Goal: Navigation & Orientation: Find specific page/section

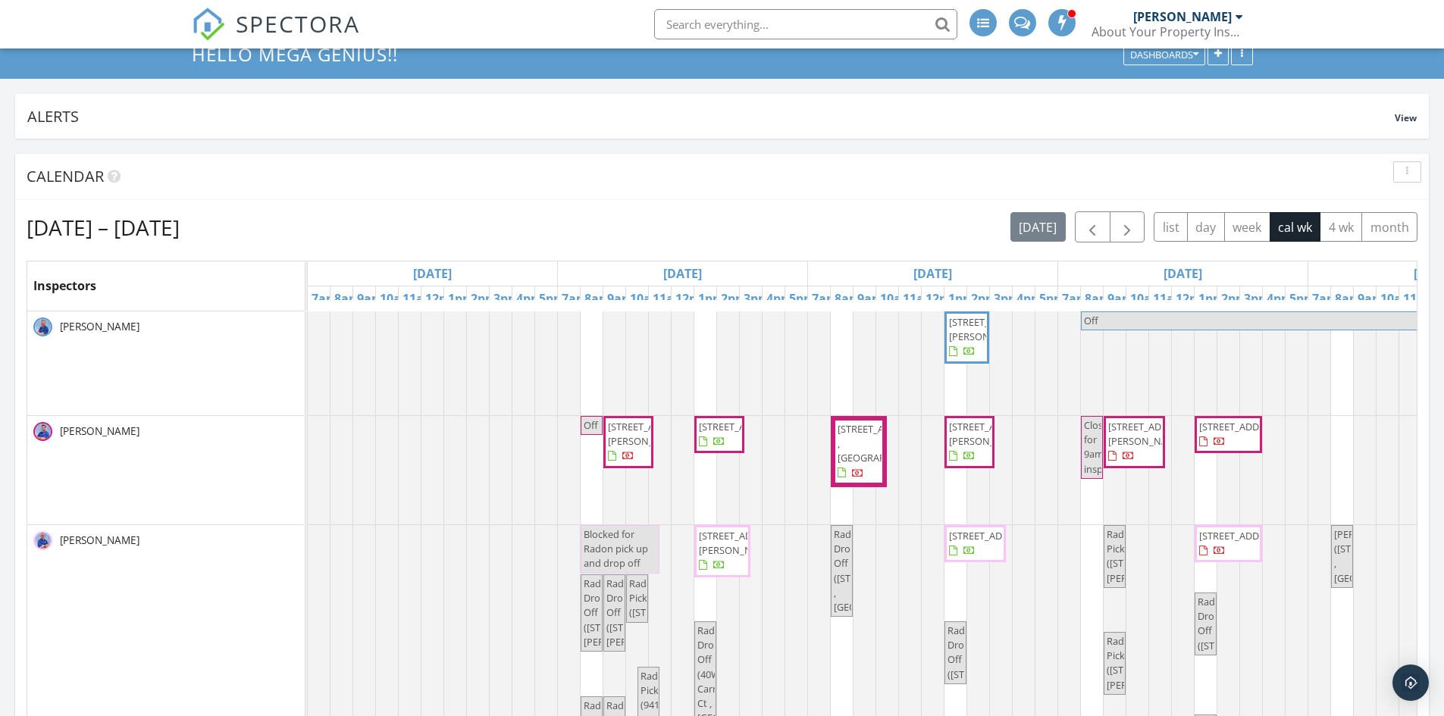
scroll to position [152, 0]
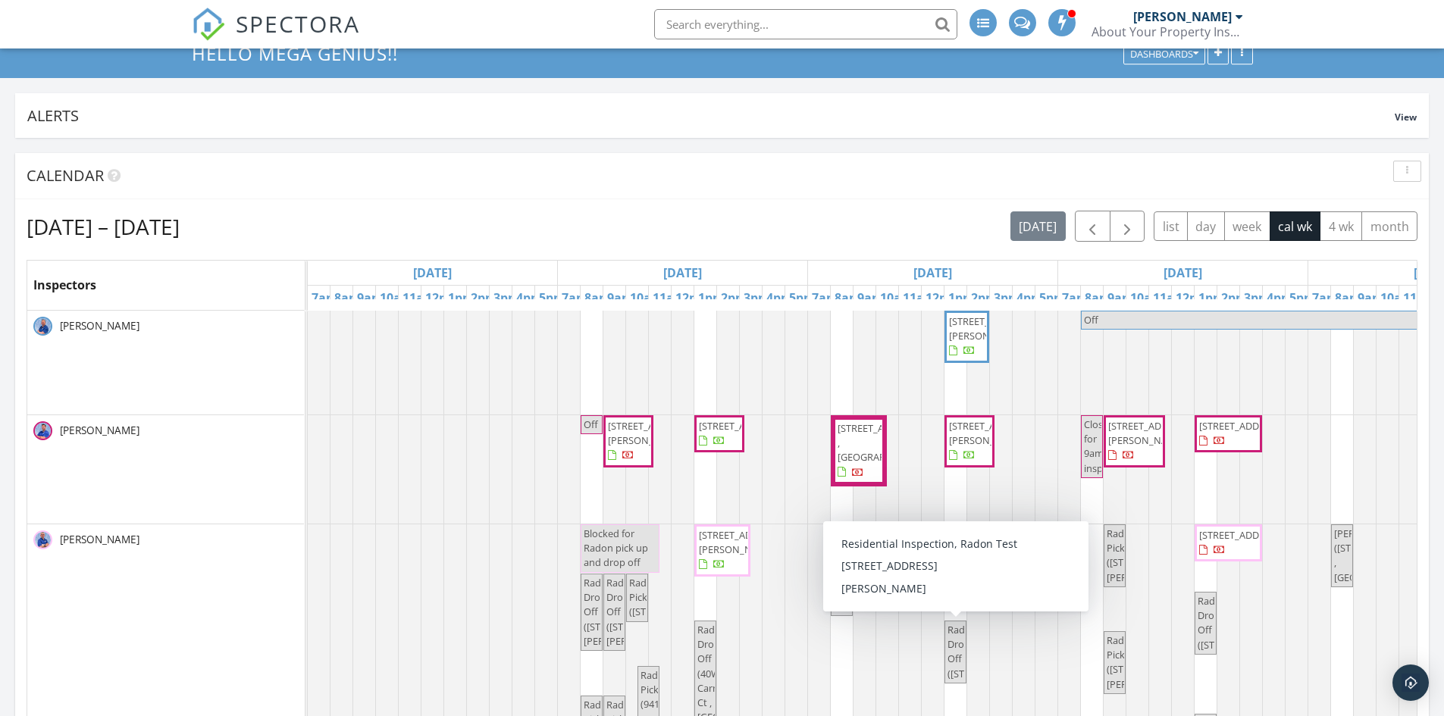
click at [956, 623] on span "Radon Drop Off (5825 Kirkwood Dr, Rockford)" at bounding box center [992, 652] width 91 height 58
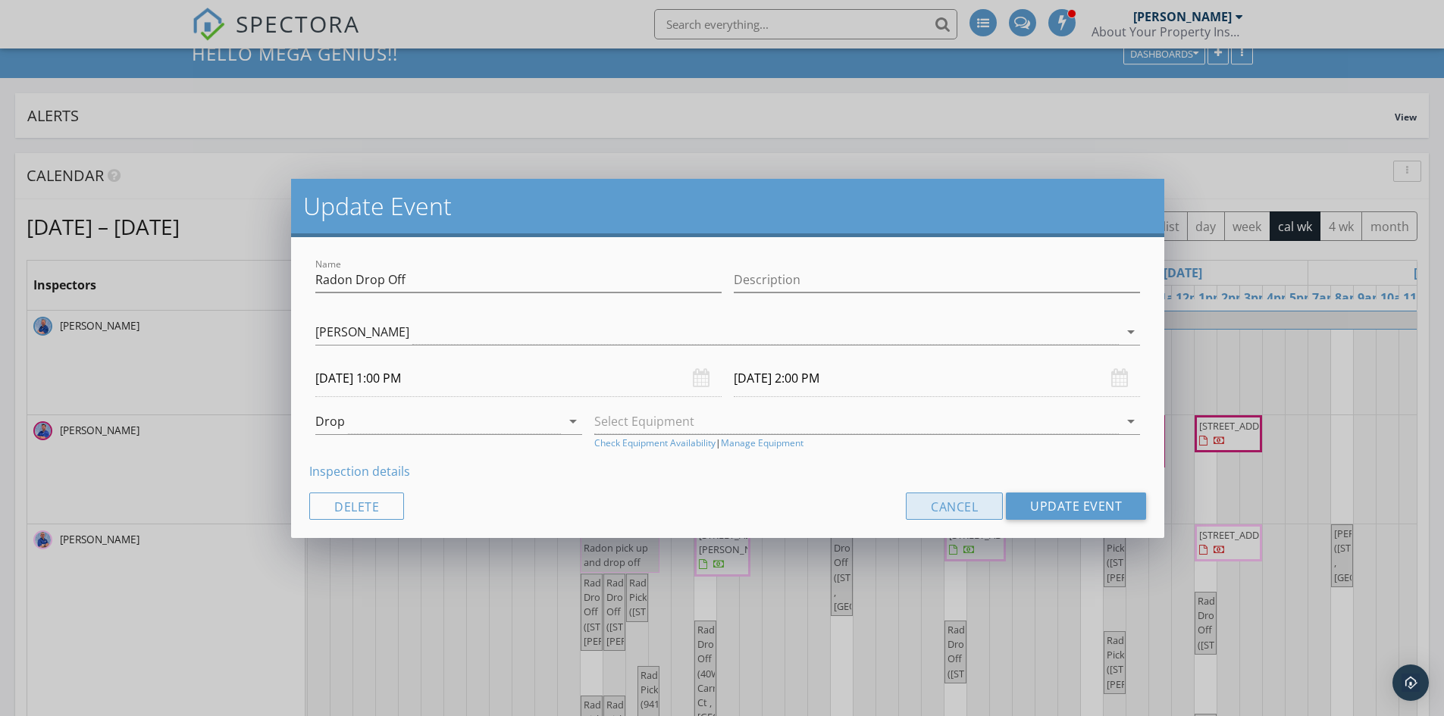
click at [967, 511] on button "Cancel" at bounding box center [954, 506] width 97 height 27
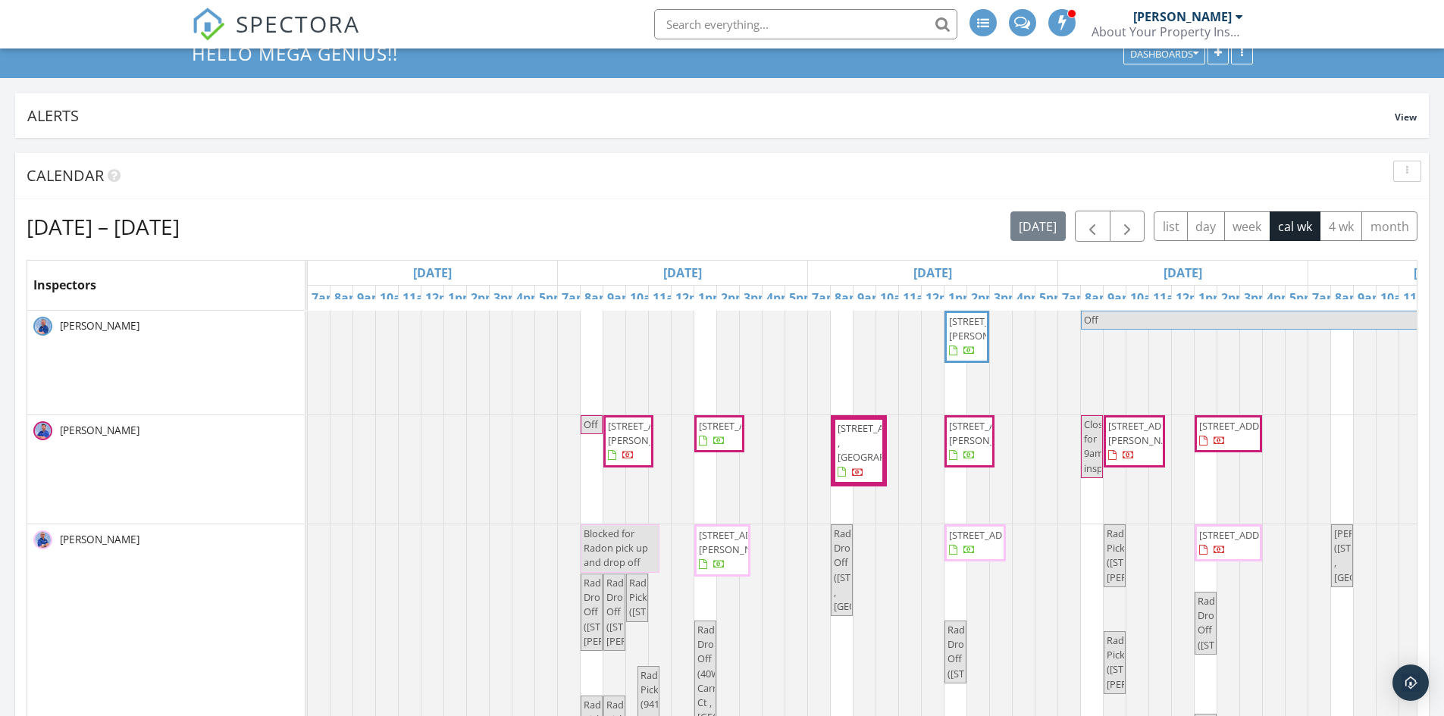
click at [968, 314] on span "14060 Palisades Ave , Huntley 60142" at bounding box center [991, 328] width 85 height 28
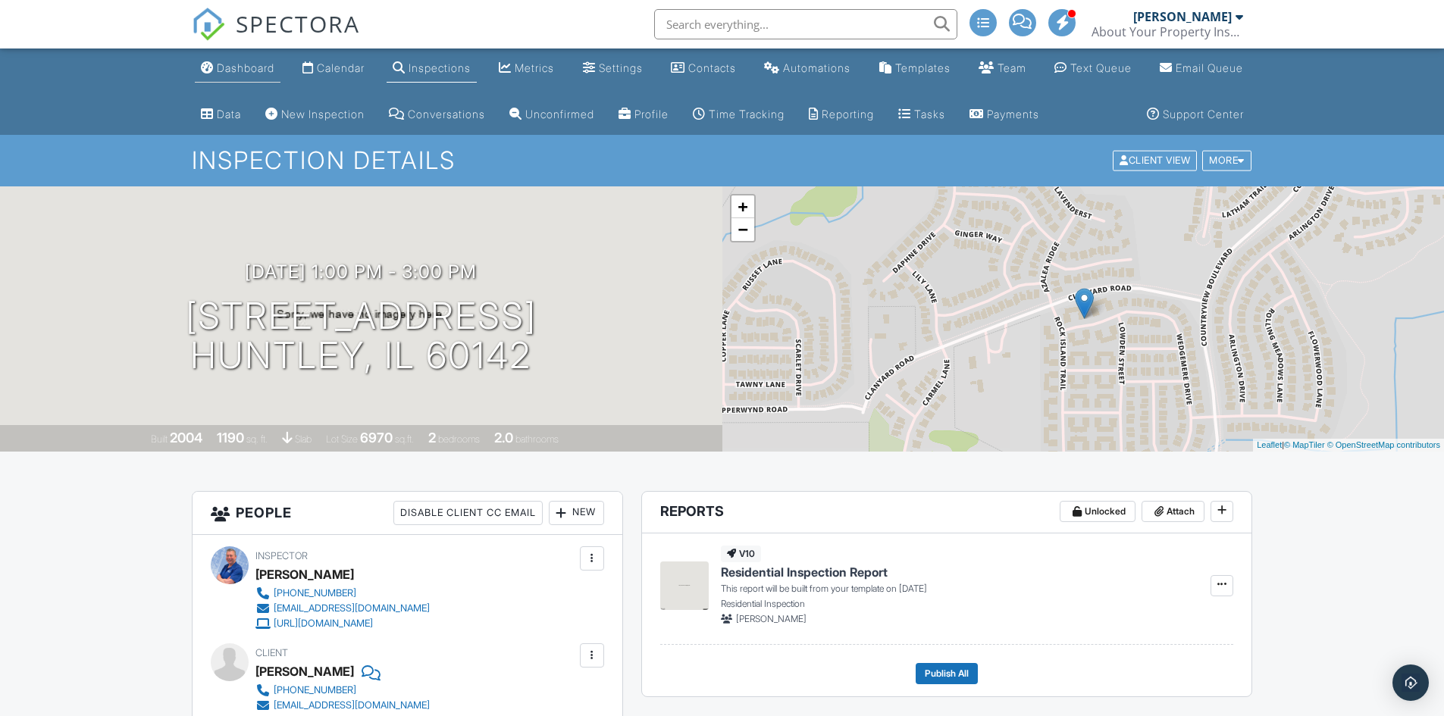
click at [235, 65] on div "Dashboard" at bounding box center [246, 67] width 58 height 13
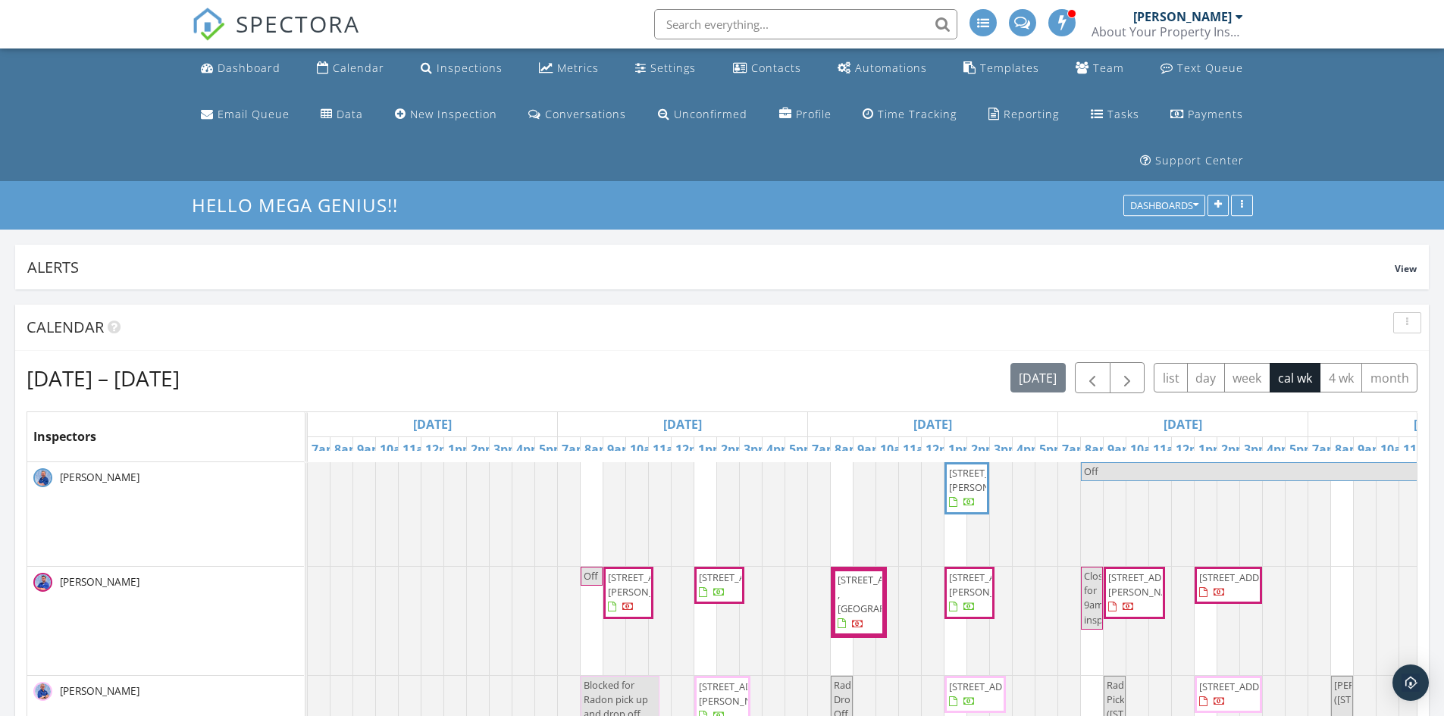
scroll to position [76, 0]
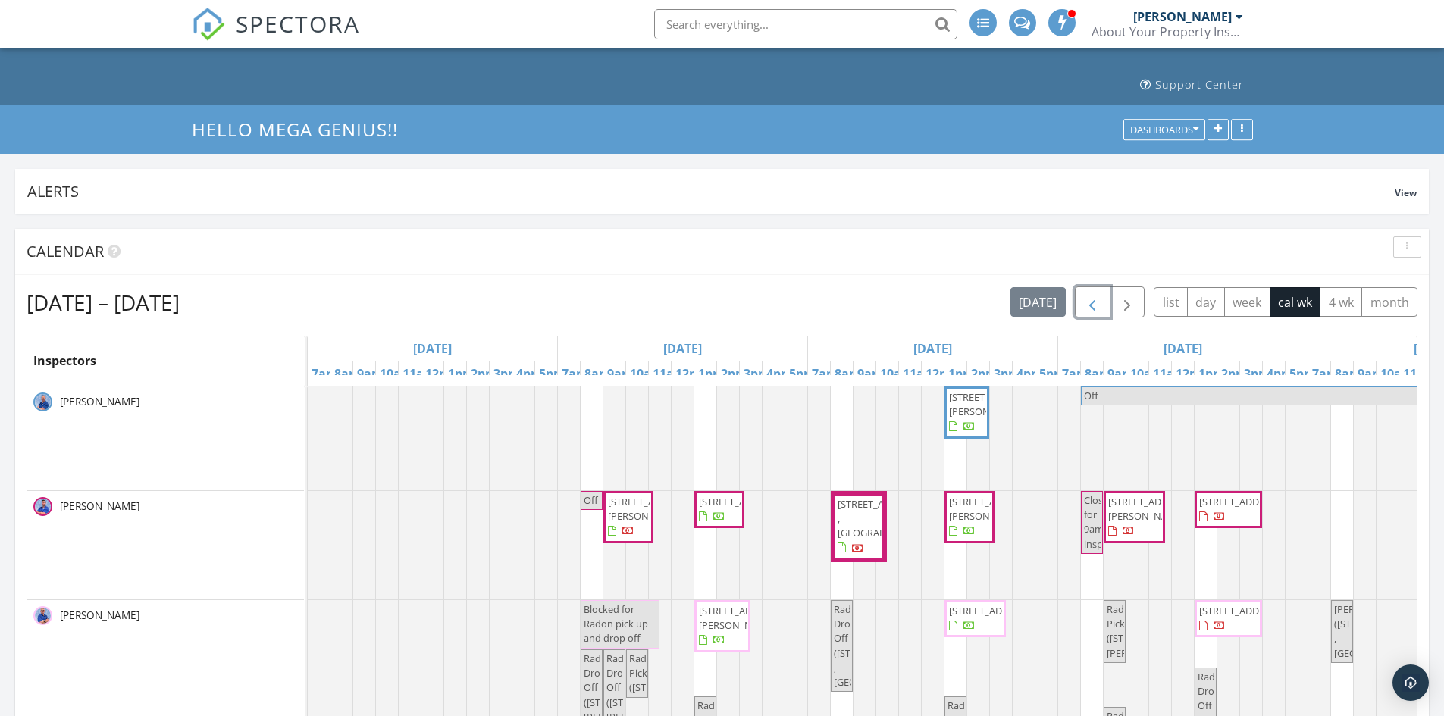
click at [1093, 294] on span "button" at bounding box center [1092, 303] width 18 height 18
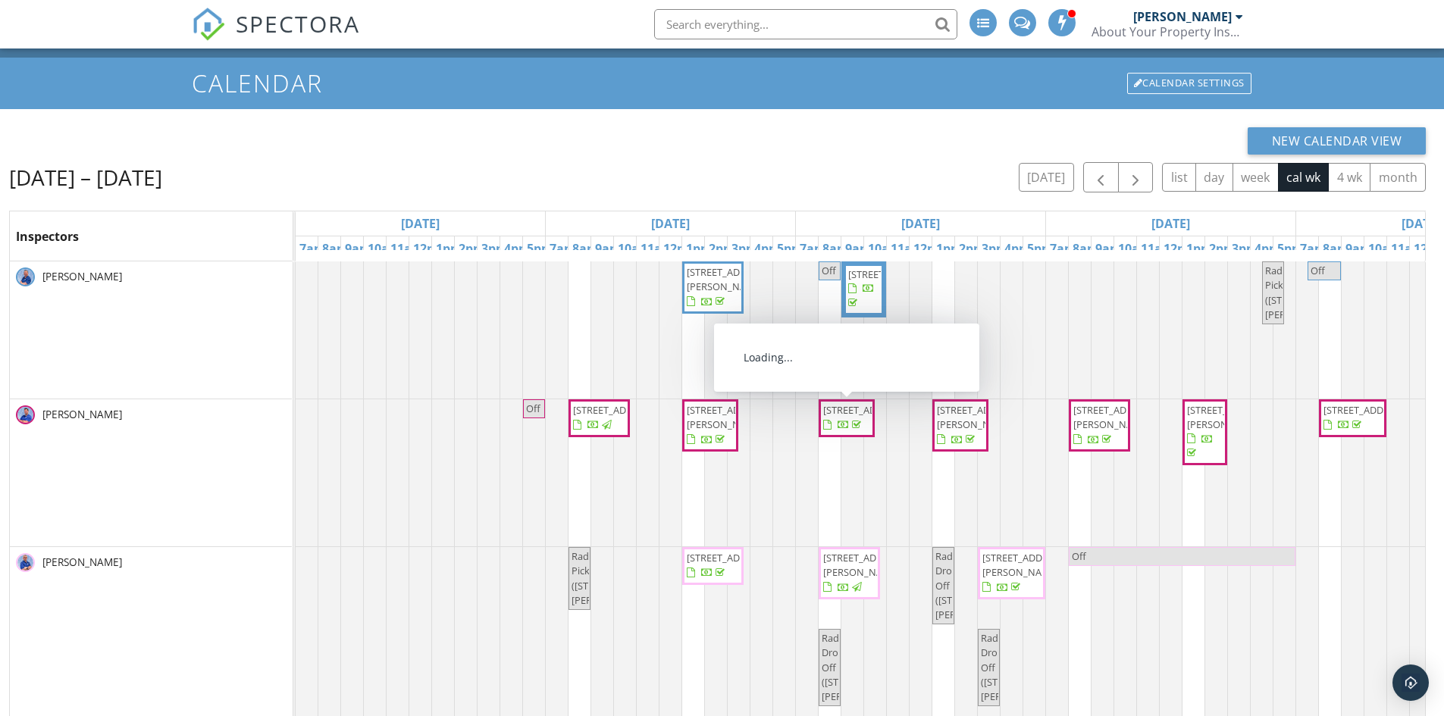
scroll to position [152, 0]
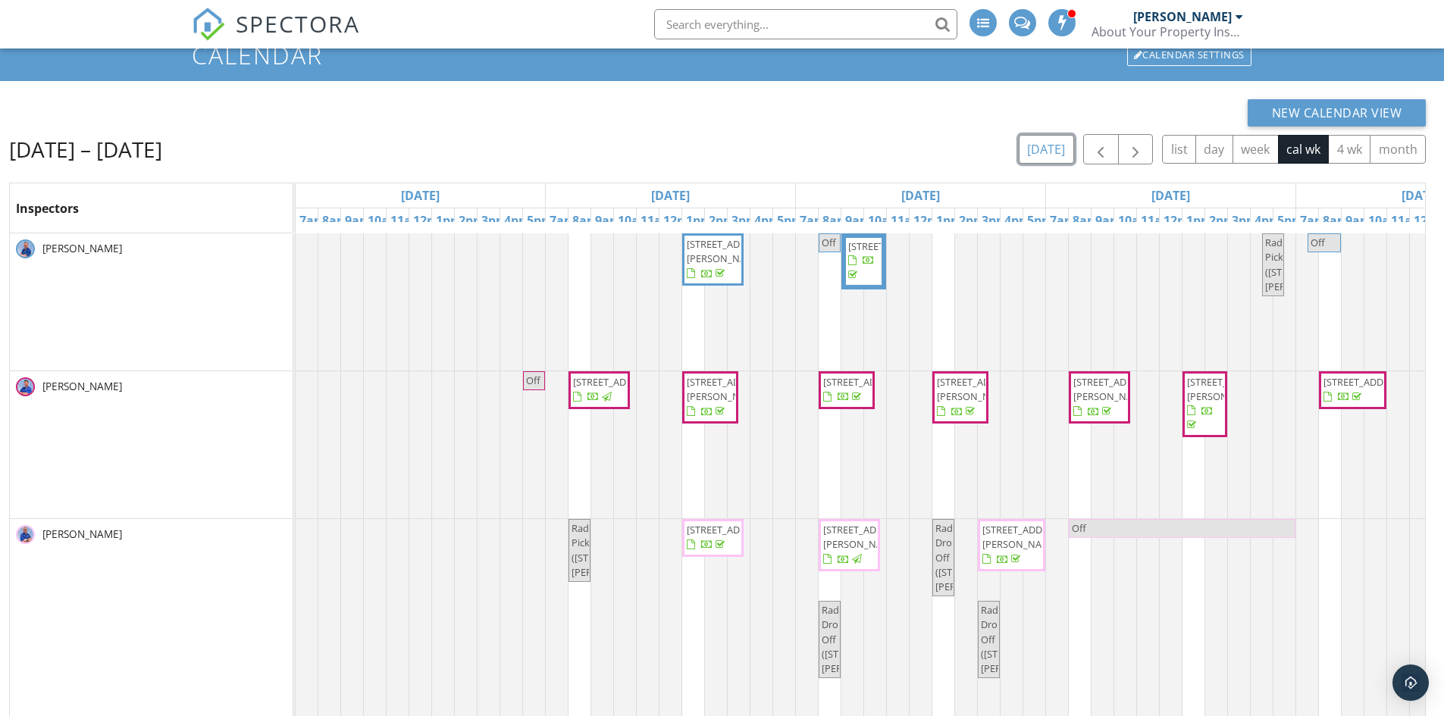
click at [1056, 135] on button "[DATE]" at bounding box center [1045, 150] width 55 height 30
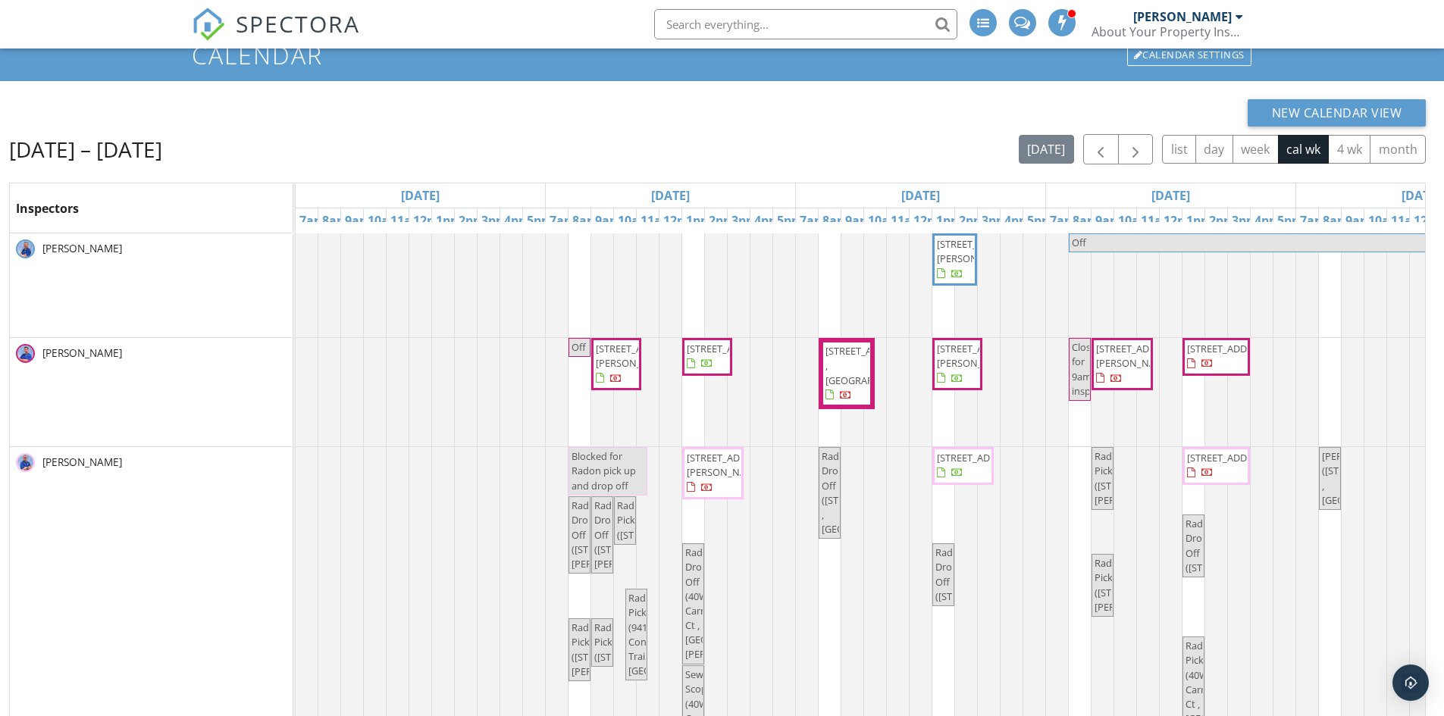
click at [714, 453] on span "[STREET_ADDRESS][PERSON_NAME]" at bounding box center [729, 465] width 85 height 28
